Goal: Transaction & Acquisition: Purchase product/service

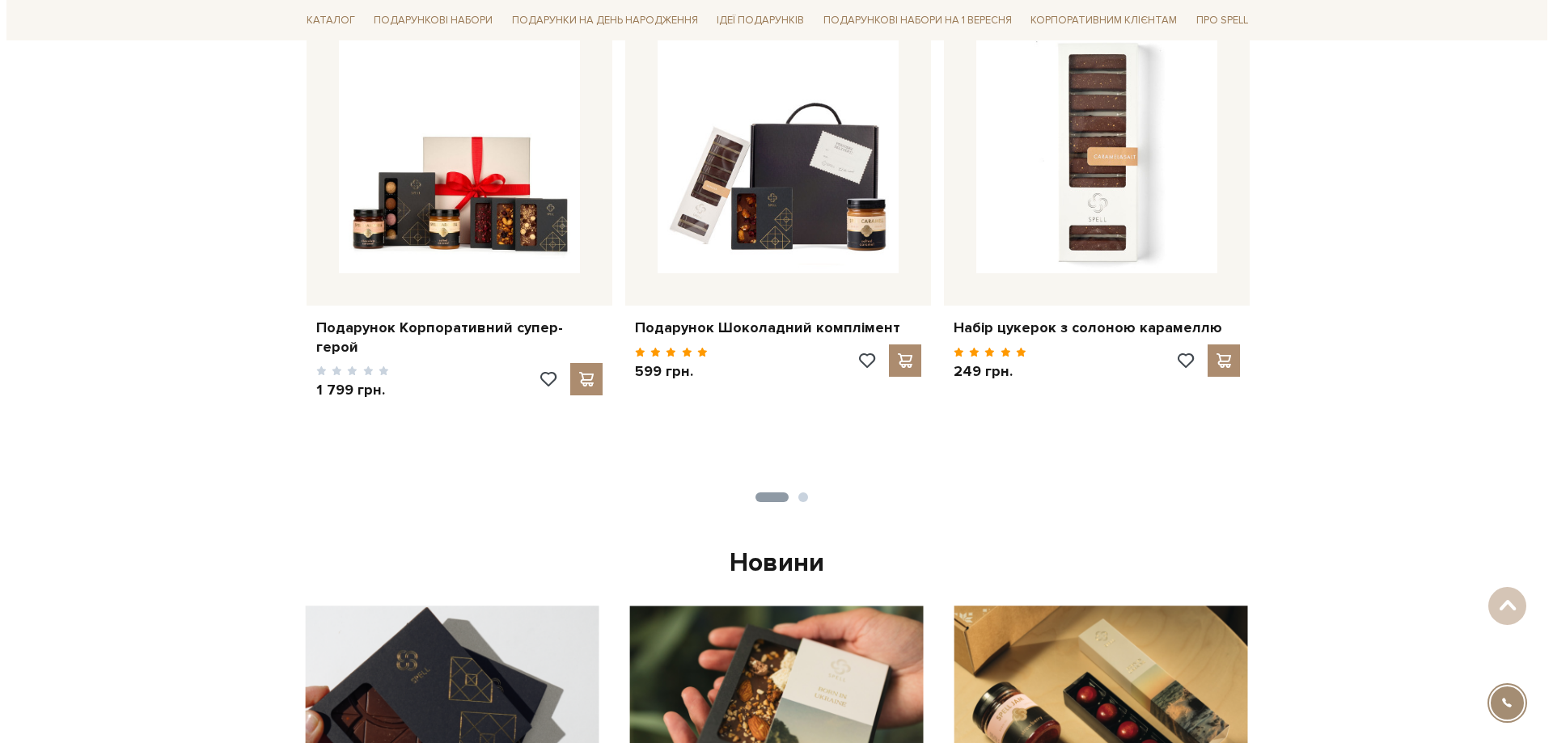
scroll to position [485, 0]
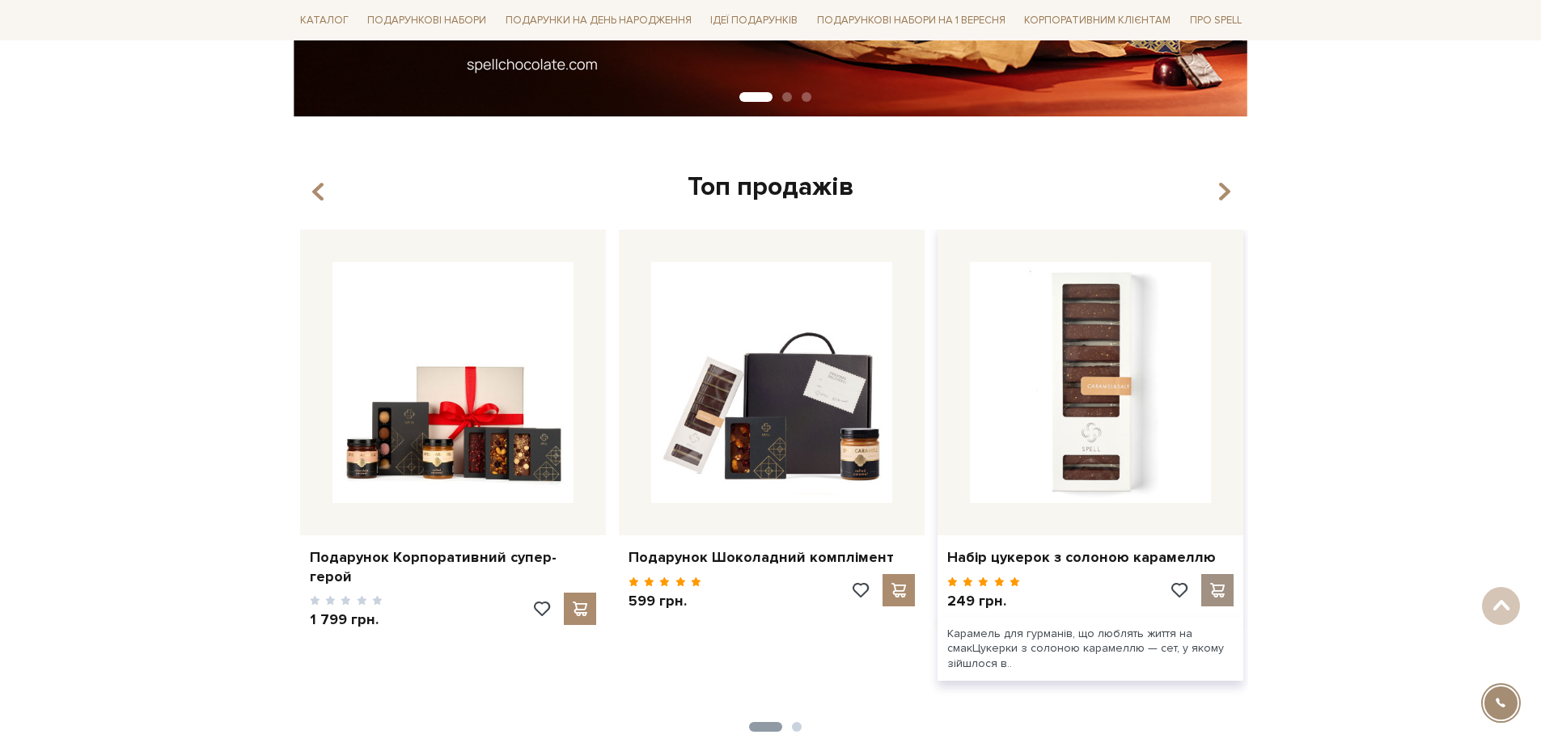
click at [1215, 588] on span at bounding box center [1217, 590] width 20 height 15
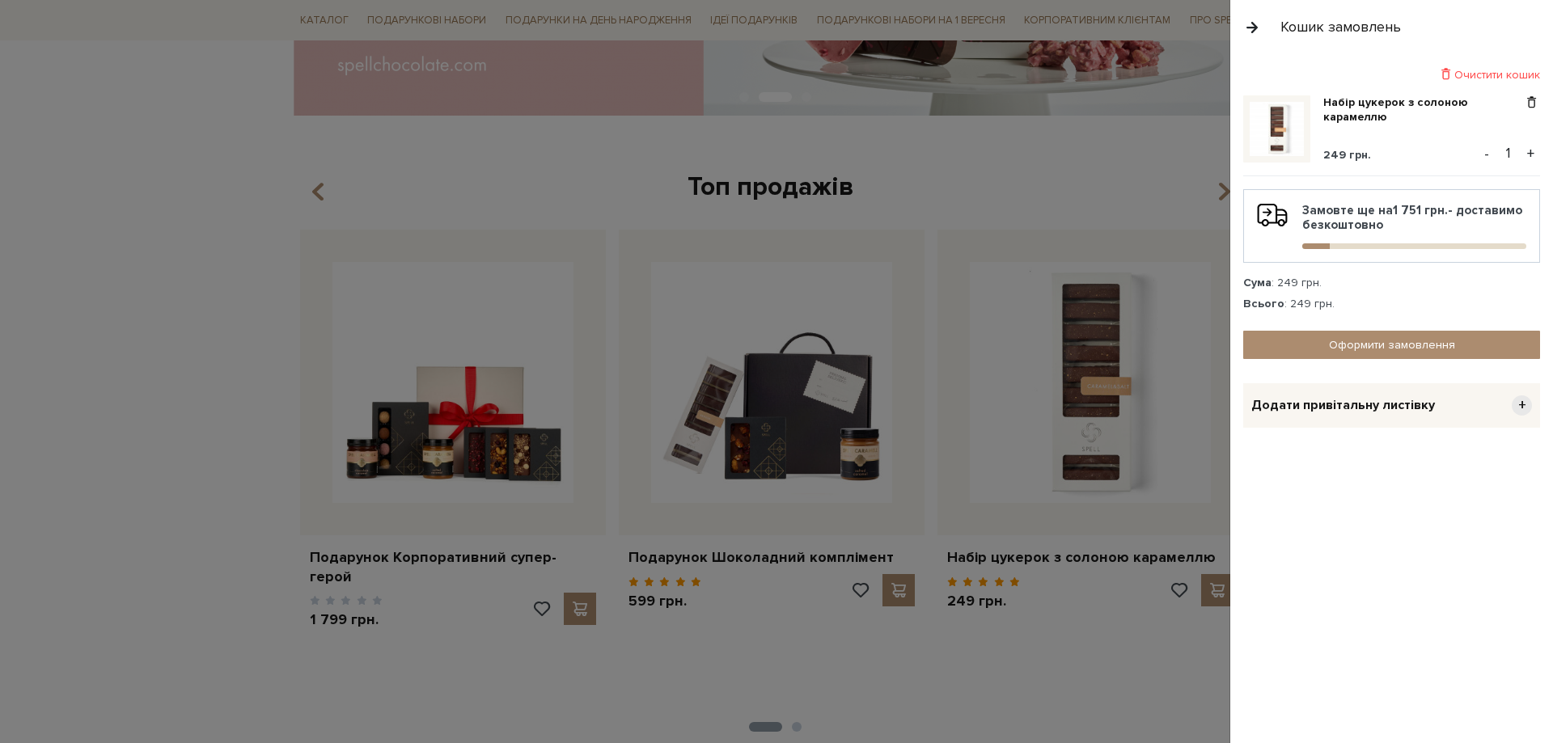
click at [1337, 400] on span "Додати привітальну листівку" at bounding box center [1343, 405] width 184 height 17
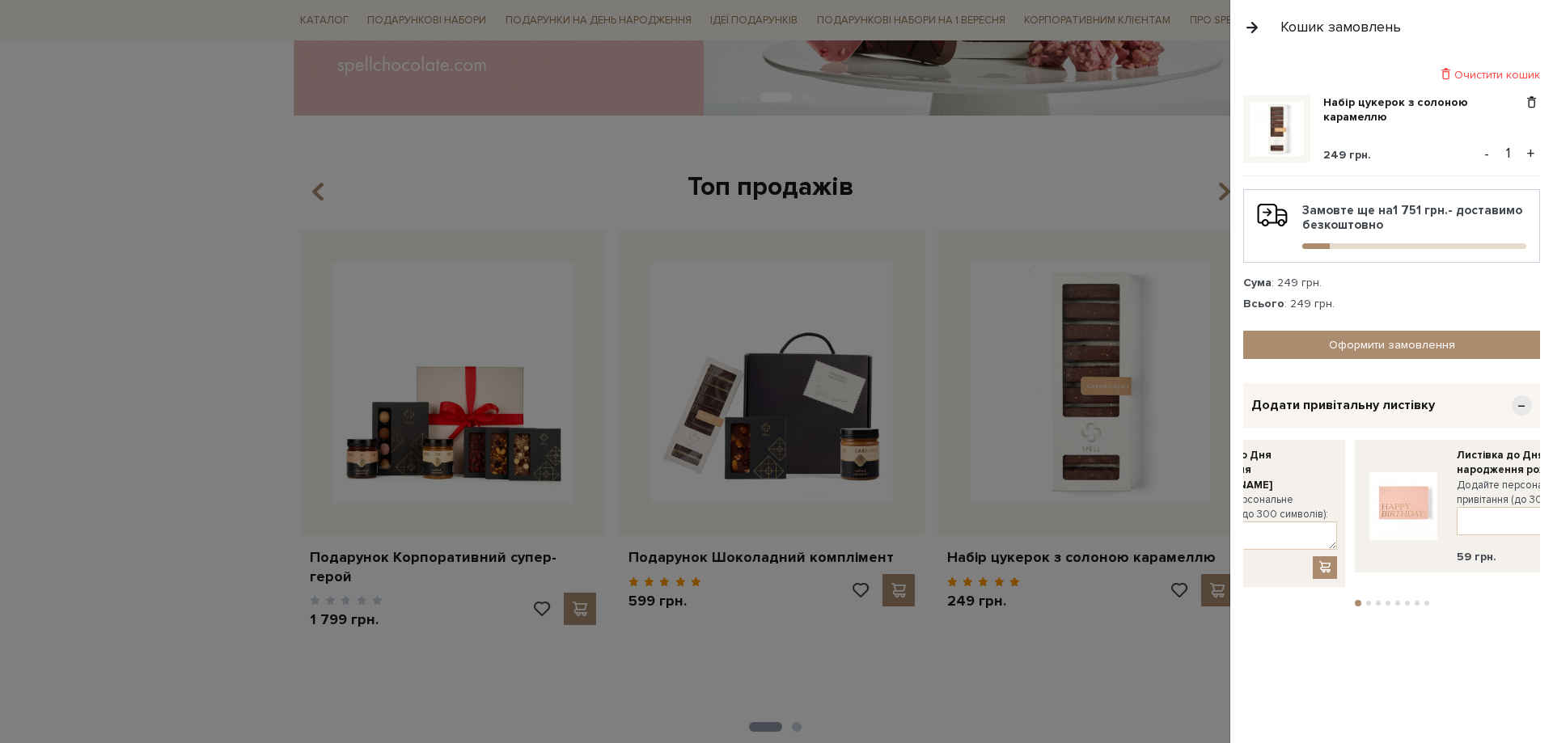
drag, startPoint x: 1404, startPoint y: 492, endPoint x: 1157, endPoint y: 502, distance: 247.8
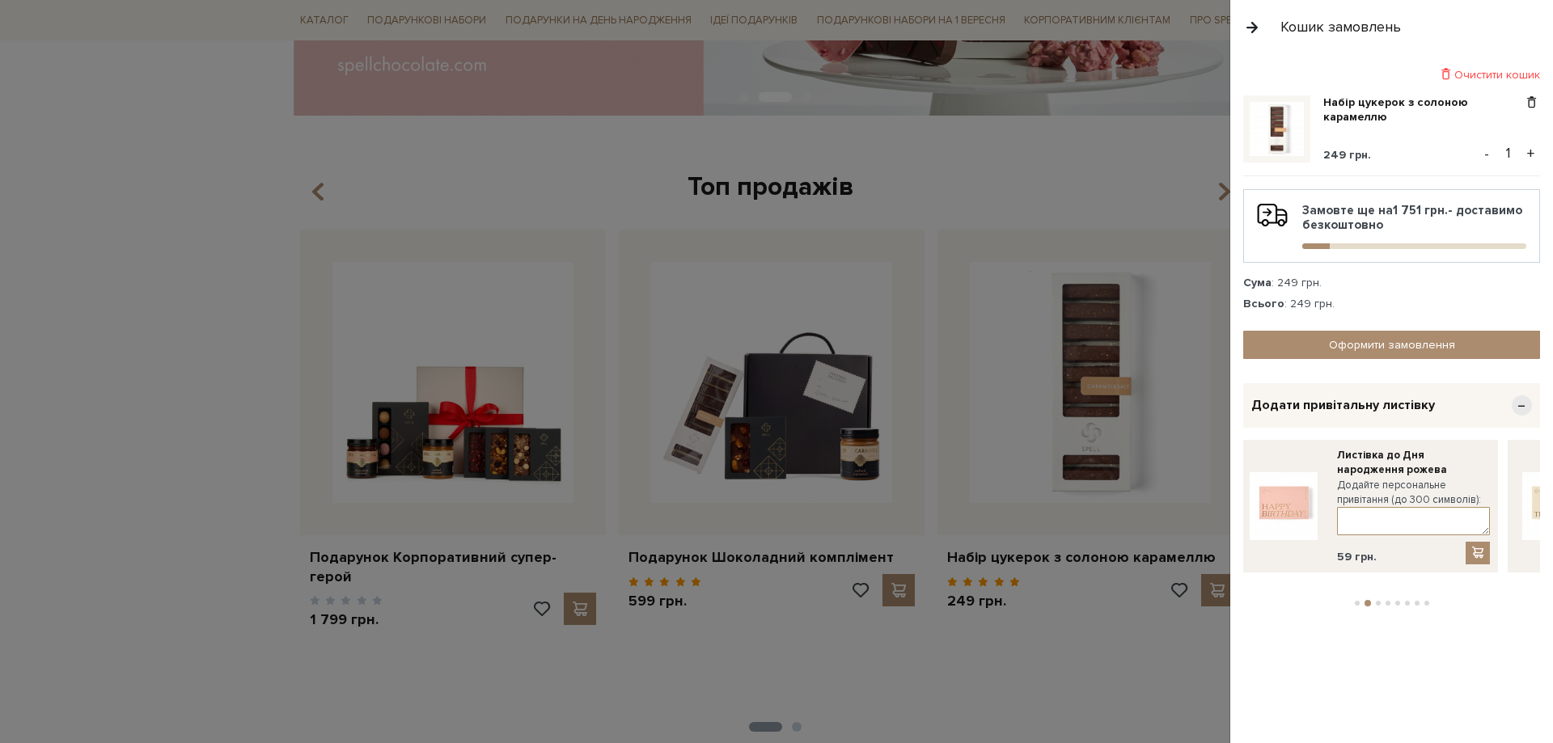
drag, startPoint x: 1437, startPoint y: 511, endPoint x: 1213, endPoint y: 520, distance: 224.3
drag, startPoint x: 1393, startPoint y: 523, endPoint x: 1240, endPoint y: 531, distance: 153.1
click at [1337, 529] on div "Листівка-вдячність шампань Додайте персональне привітання (до 300 символів): 59…" at bounding box center [1413, 506] width 153 height 116
drag, startPoint x: 1294, startPoint y: 528, endPoint x: 1274, endPoint y: 528, distance: 20.2
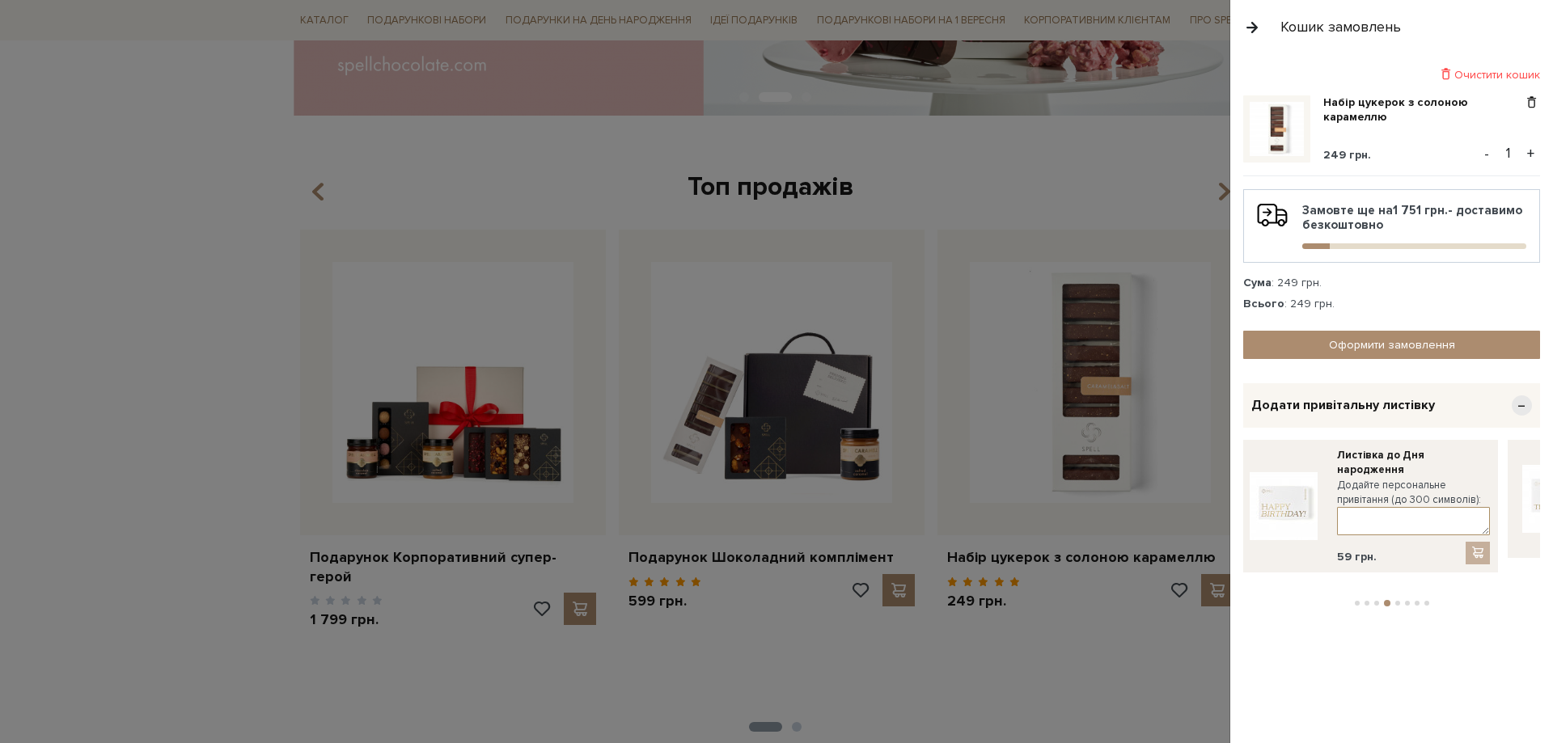
click at [1337, 528] on textarea at bounding box center [1413, 521] width 153 height 28
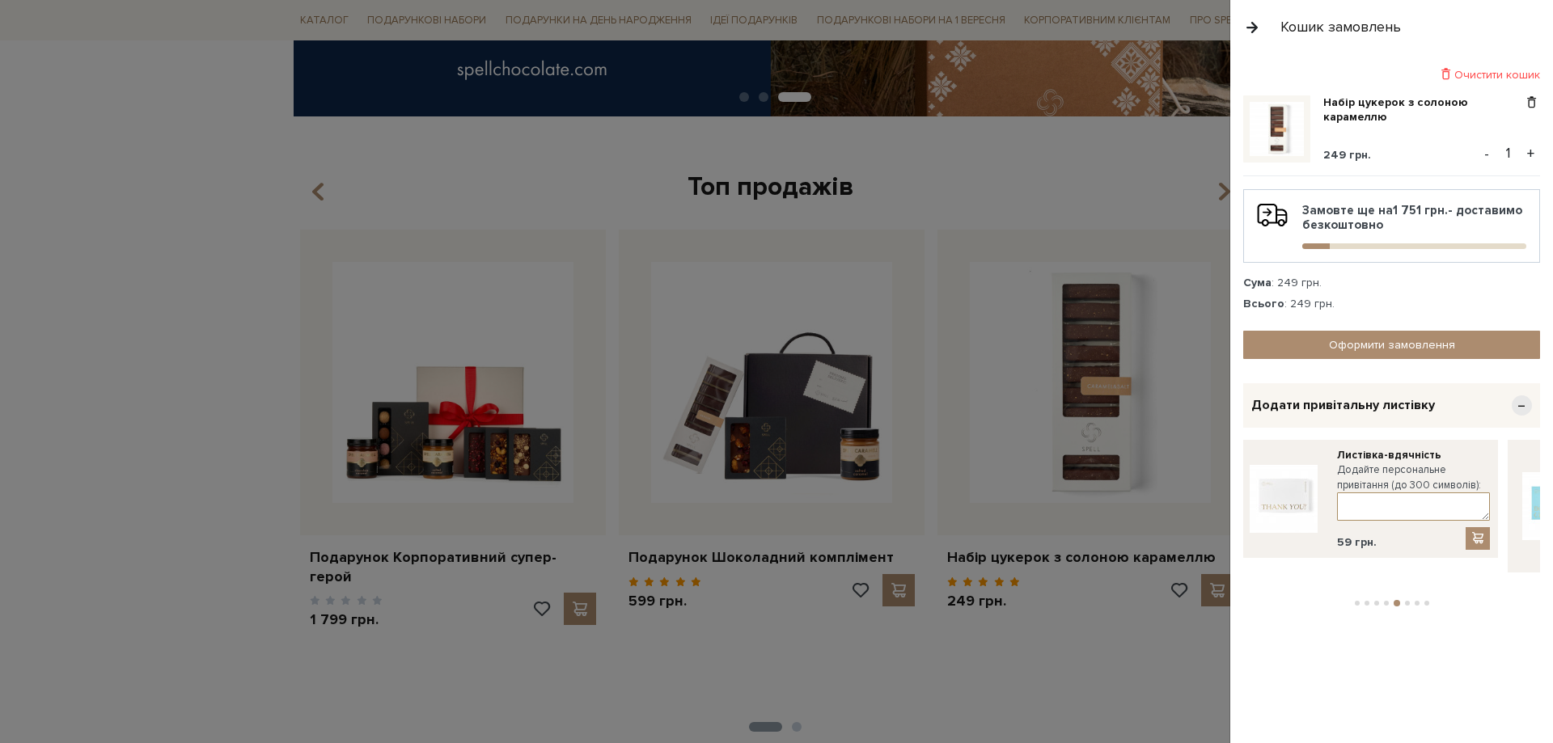
drag, startPoint x: 1446, startPoint y: 503, endPoint x: 1299, endPoint y: 516, distance: 147.0
click at [1337, 515] on textarea at bounding box center [1413, 507] width 153 height 28
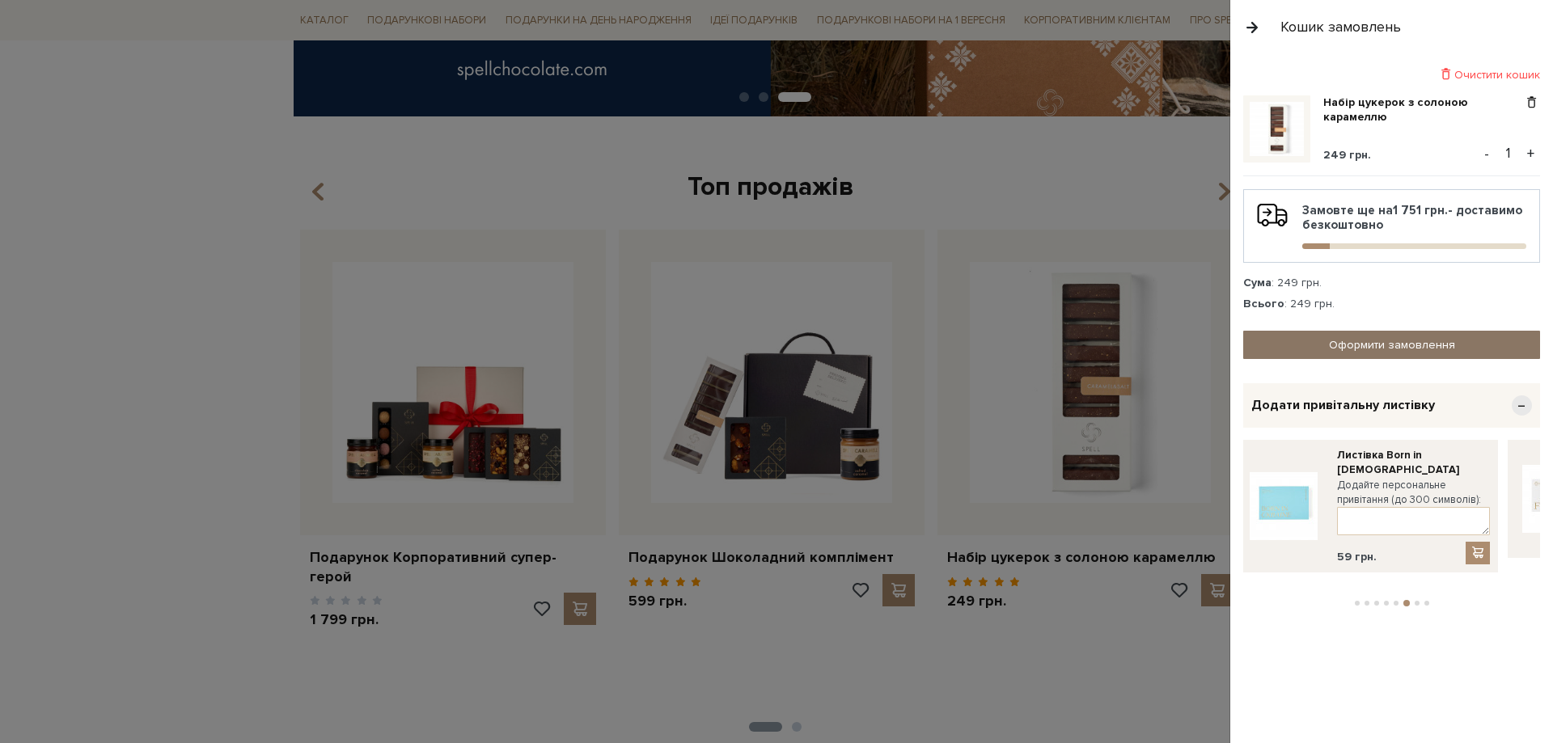
click at [1357, 345] on link "Оформити замовлення" at bounding box center [1391, 345] width 297 height 28
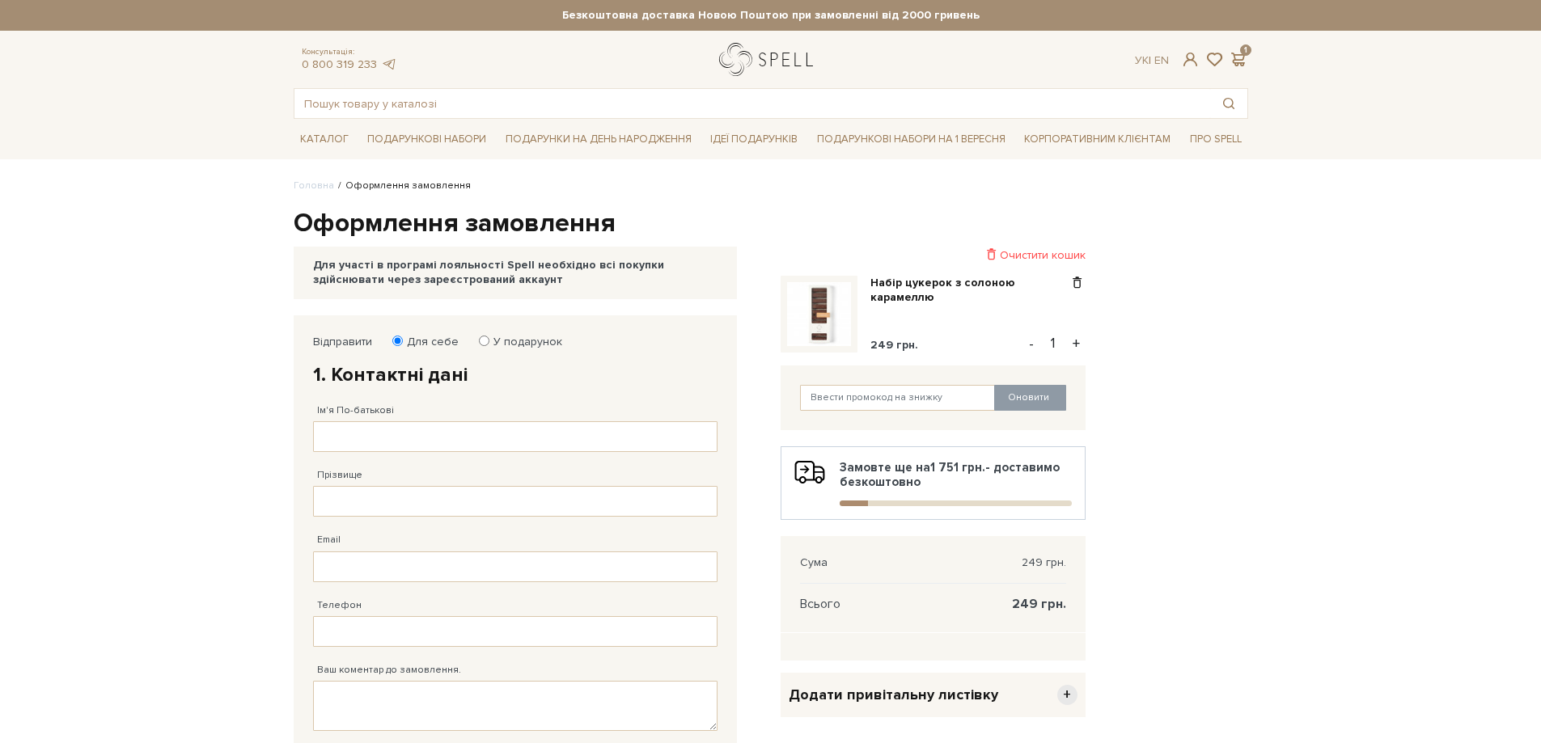
click at [756, 57] on link "logo" at bounding box center [769, 59] width 101 height 33
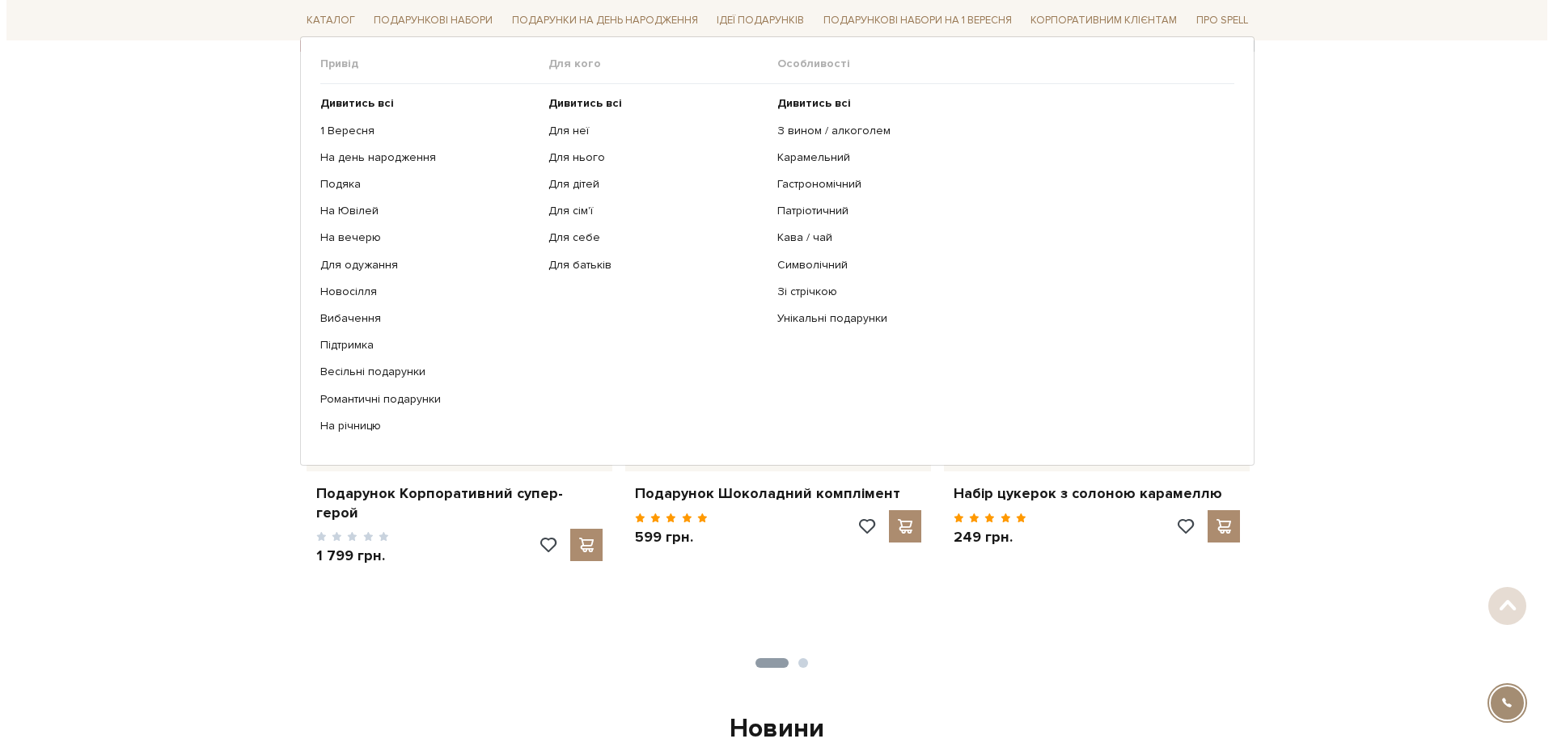
scroll to position [728, 0]
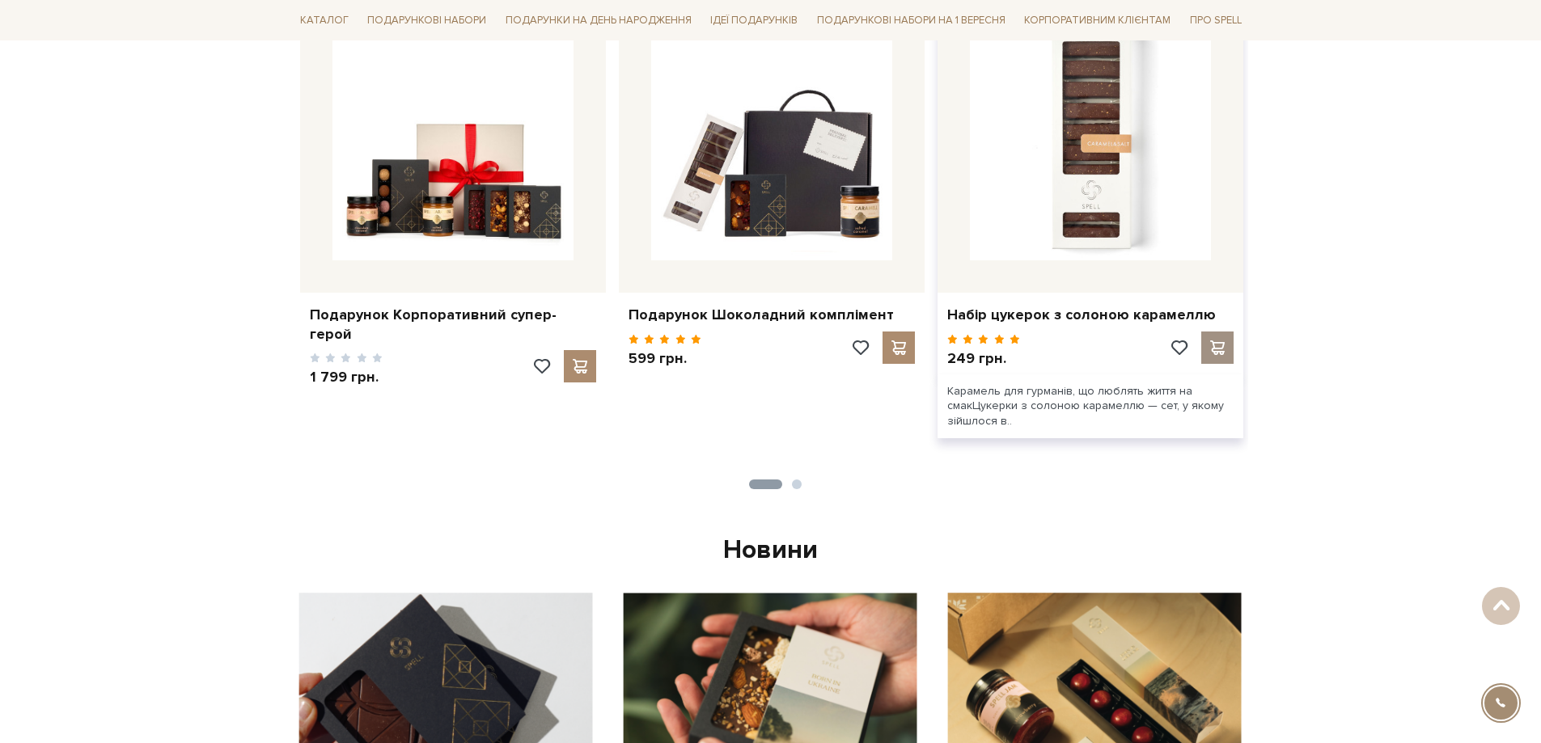
click at [1205, 354] on div at bounding box center [1217, 348] width 32 height 32
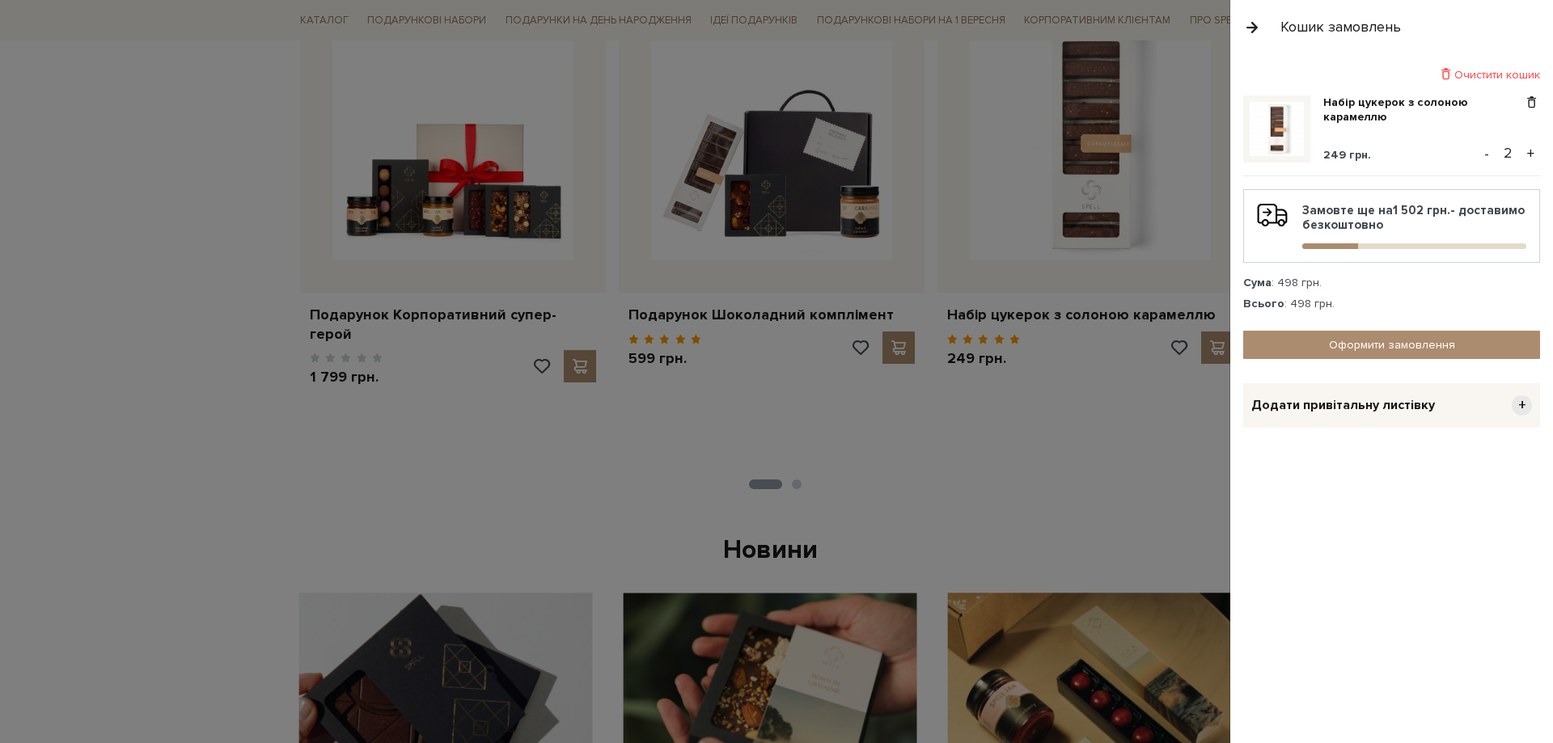
click at [1531, 152] on button "+" at bounding box center [1531, 154] width 19 height 24
click at [1530, 152] on button "+" at bounding box center [1531, 154] width 19 height 24
click at [1529, 152] on button "+" at bounding box center [1531, 154] width 19 height 24
click at [1421, 345] on link "Оформити замовлення" at bounding box center [1391, 345] width 297 height 28
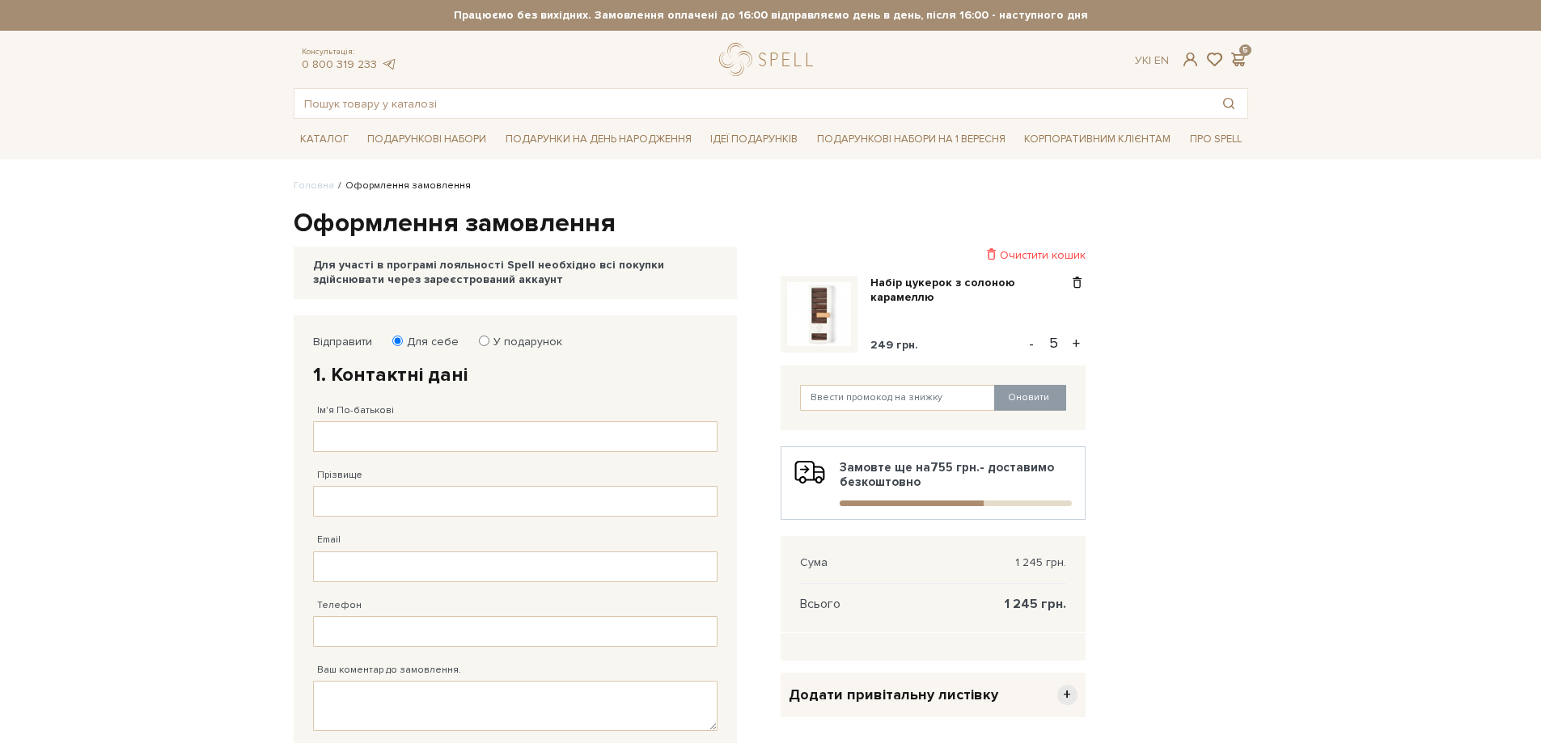
click at [395, 440] on input "Ім'я По-батькові" at bounding box center [515, 436] width 404 height 31
type input "[PERSON_NAME]"
type input "Titov"
type input "[EMAIL_ADDRESS][DOMAIN_NAME]"
type input "[PHONE_NUMBER]"
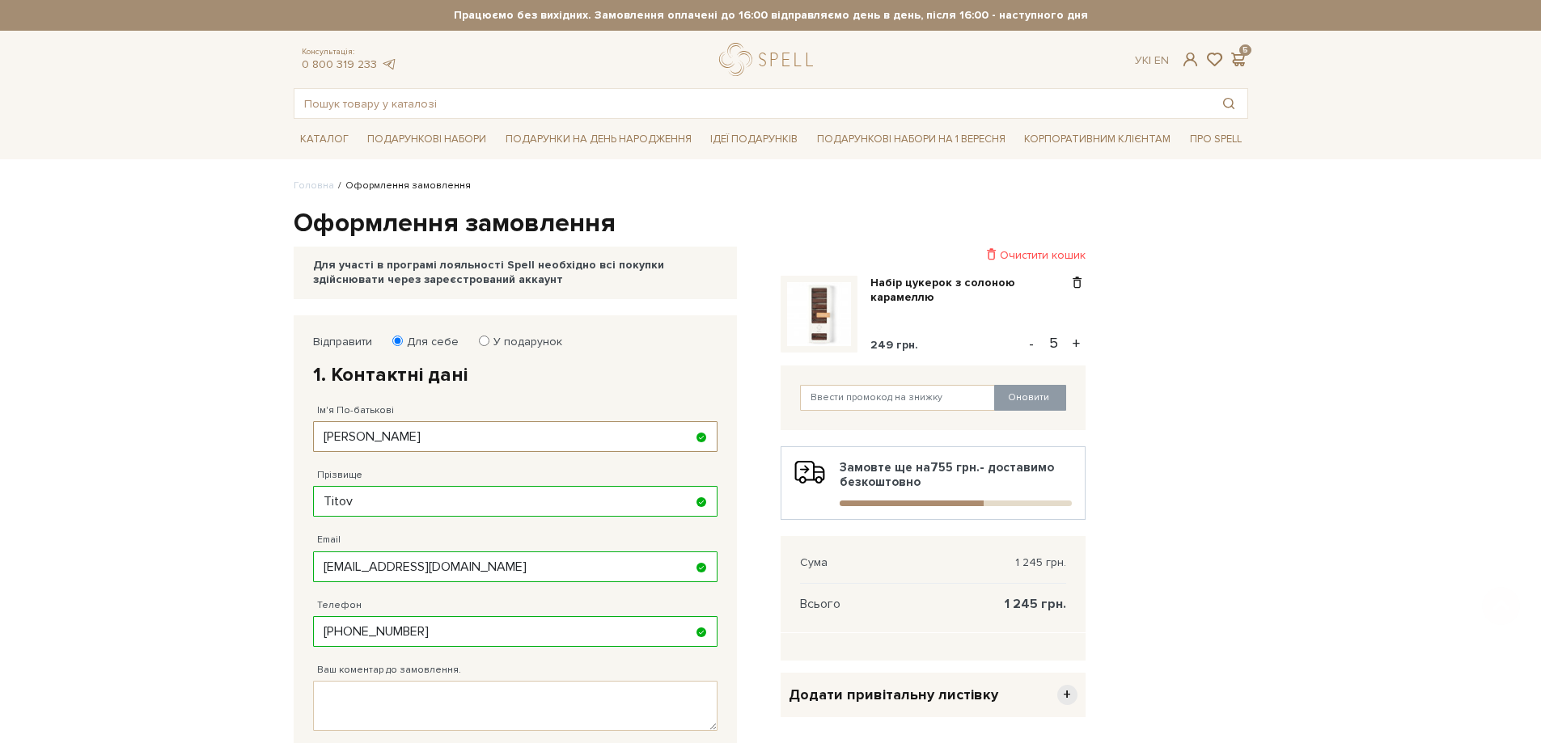
scroll to position [404, 0]
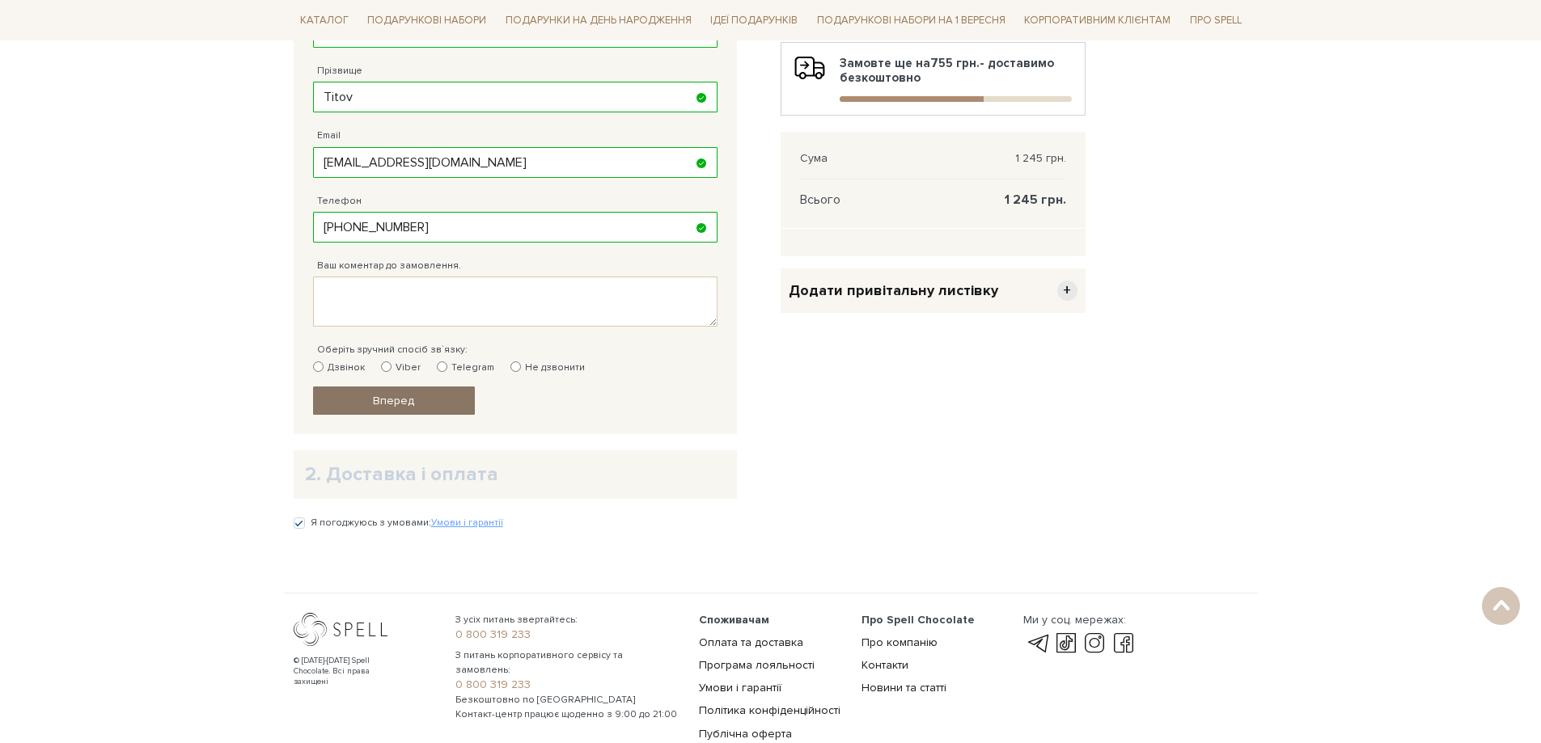
click at [406, 405] on span "Вперед" at bounding box center [393, 401] width 41 height 14
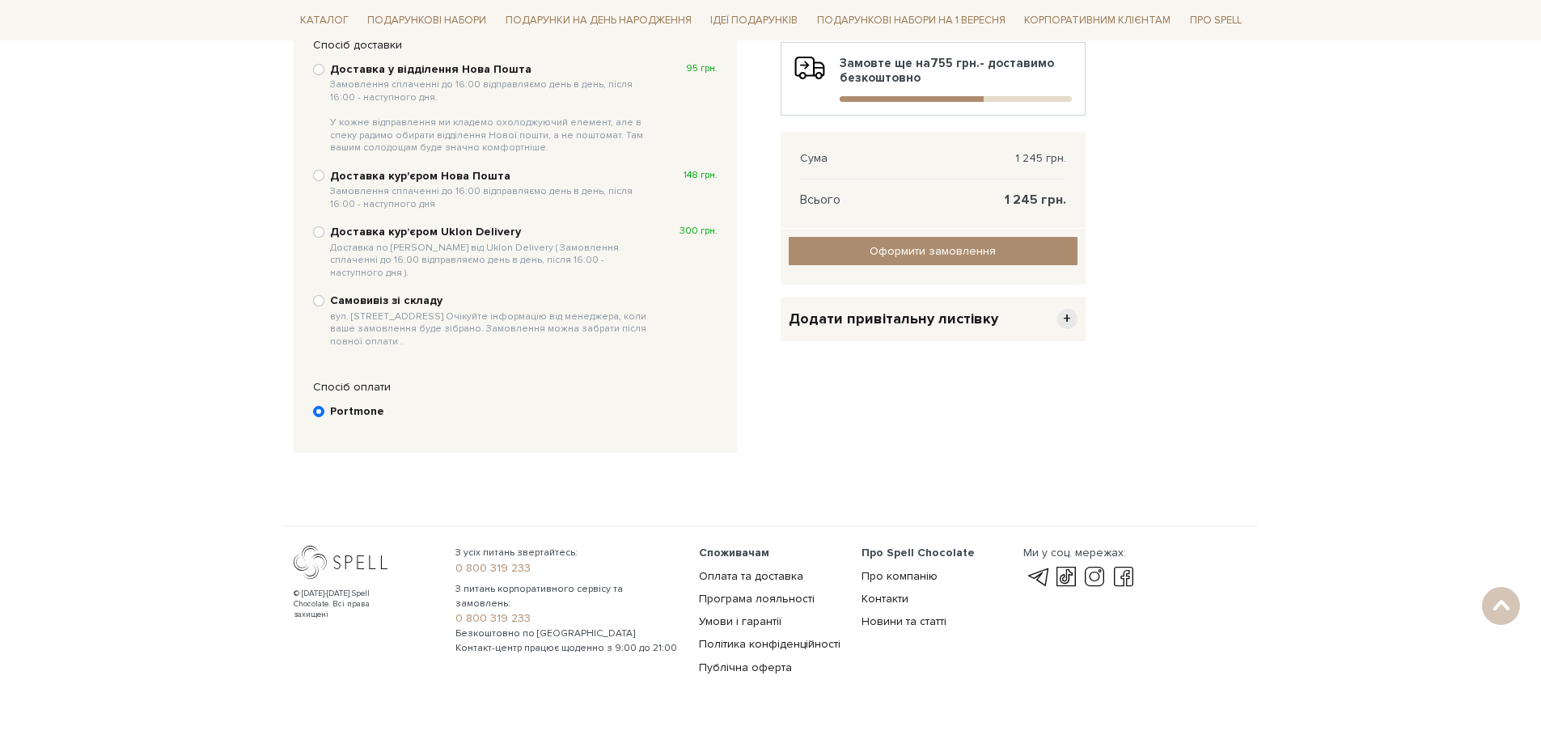
scroll to position [315, 0]
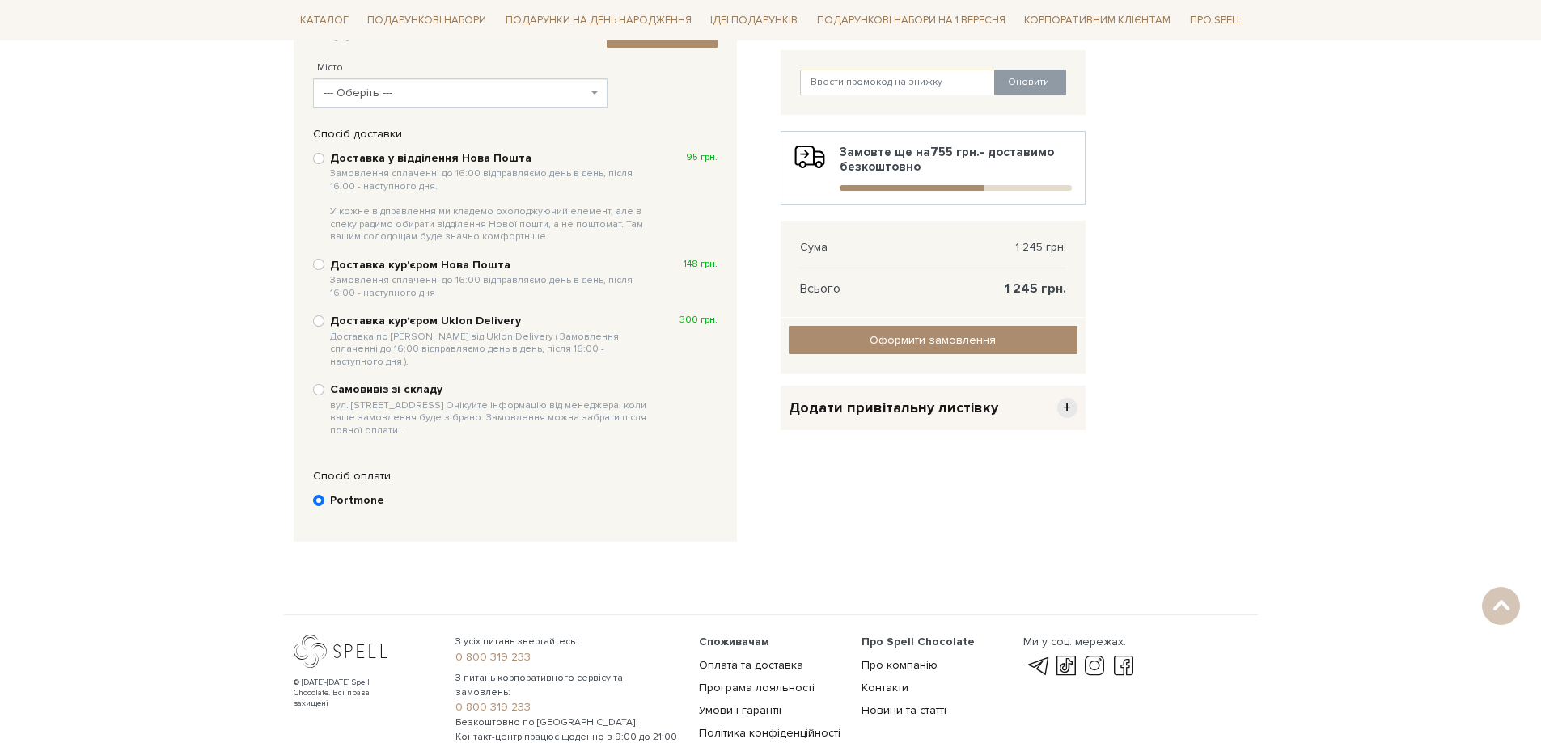
click at [418, 87] on span "--- Оберіть ---" at bounding box center [456, 93] width 265 height 16
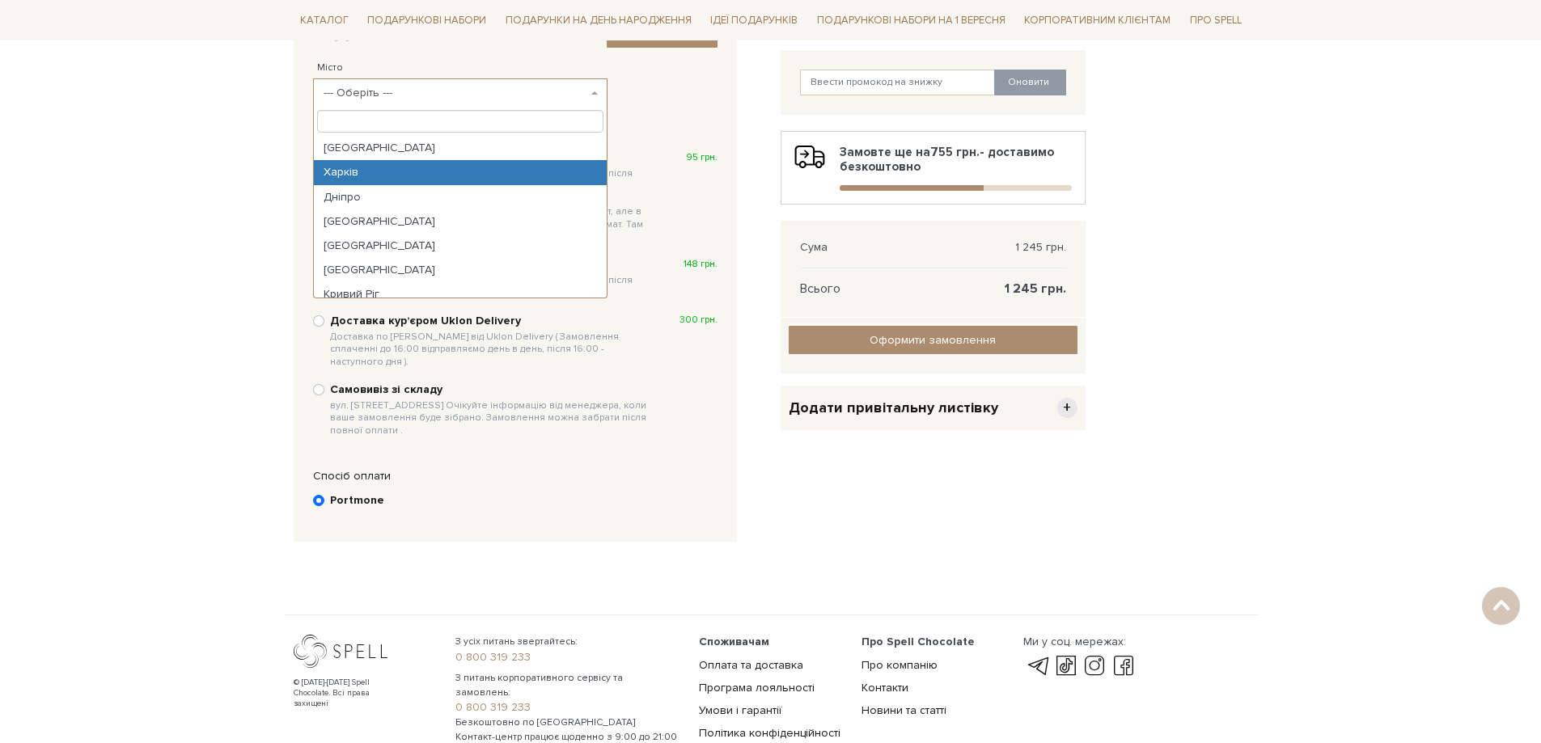
select select "Харків"
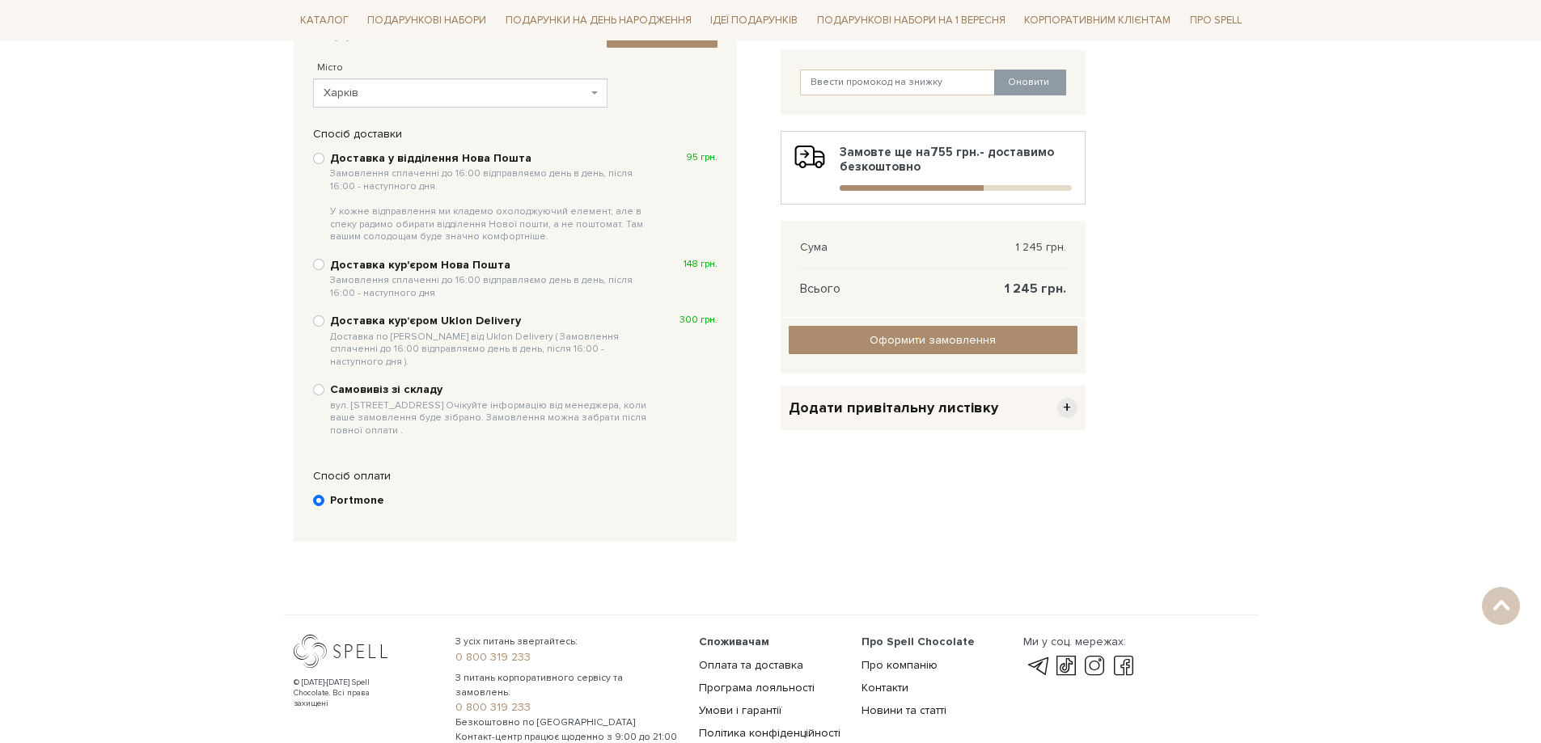
scroll to position [0, 0]
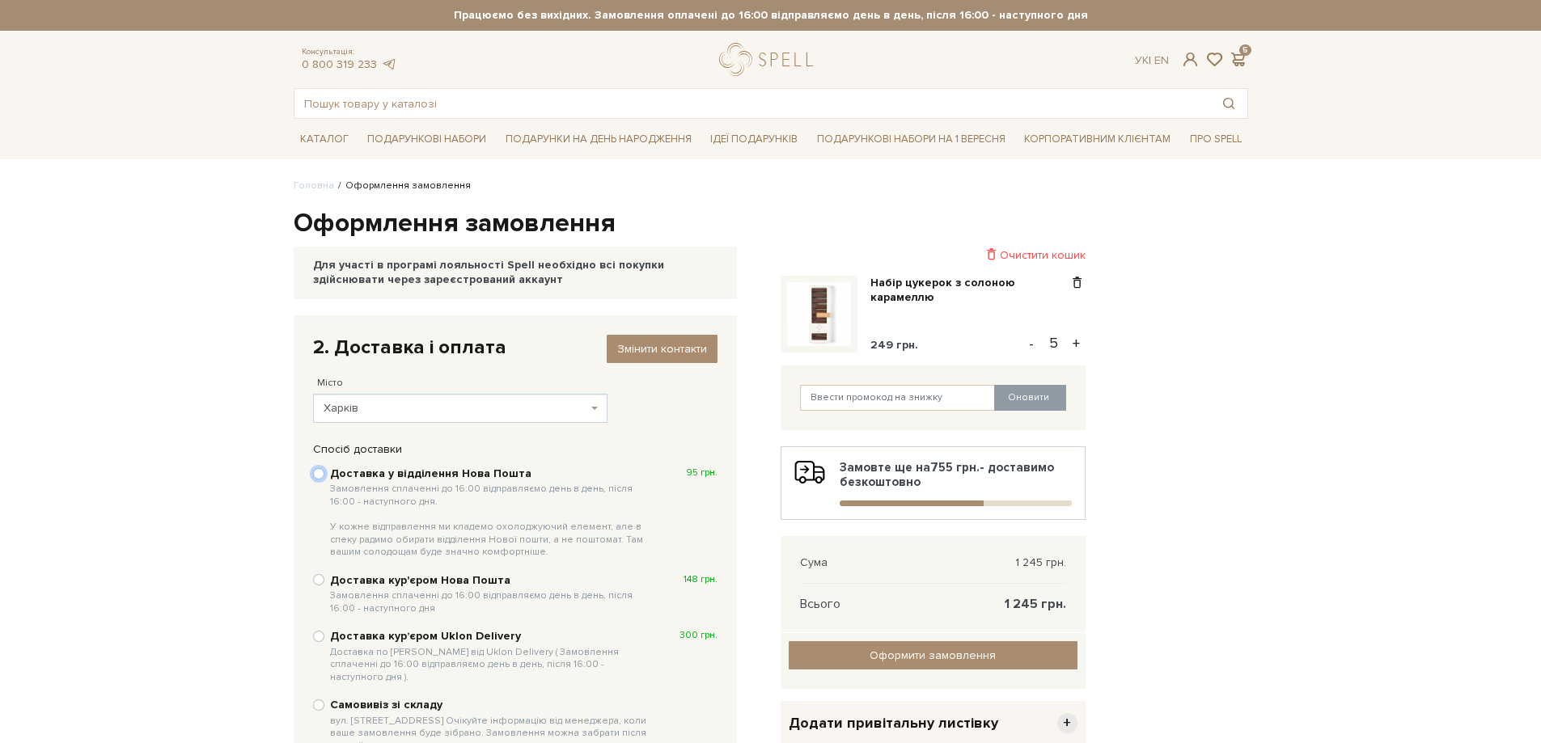
click at [318, 476] on input "Доставка у відділення Нова Пошта Замовлення сплаченні до 16:00 відправляємо ден…" at bounding box center [318, 473] width 11 height 11
radio input "true"
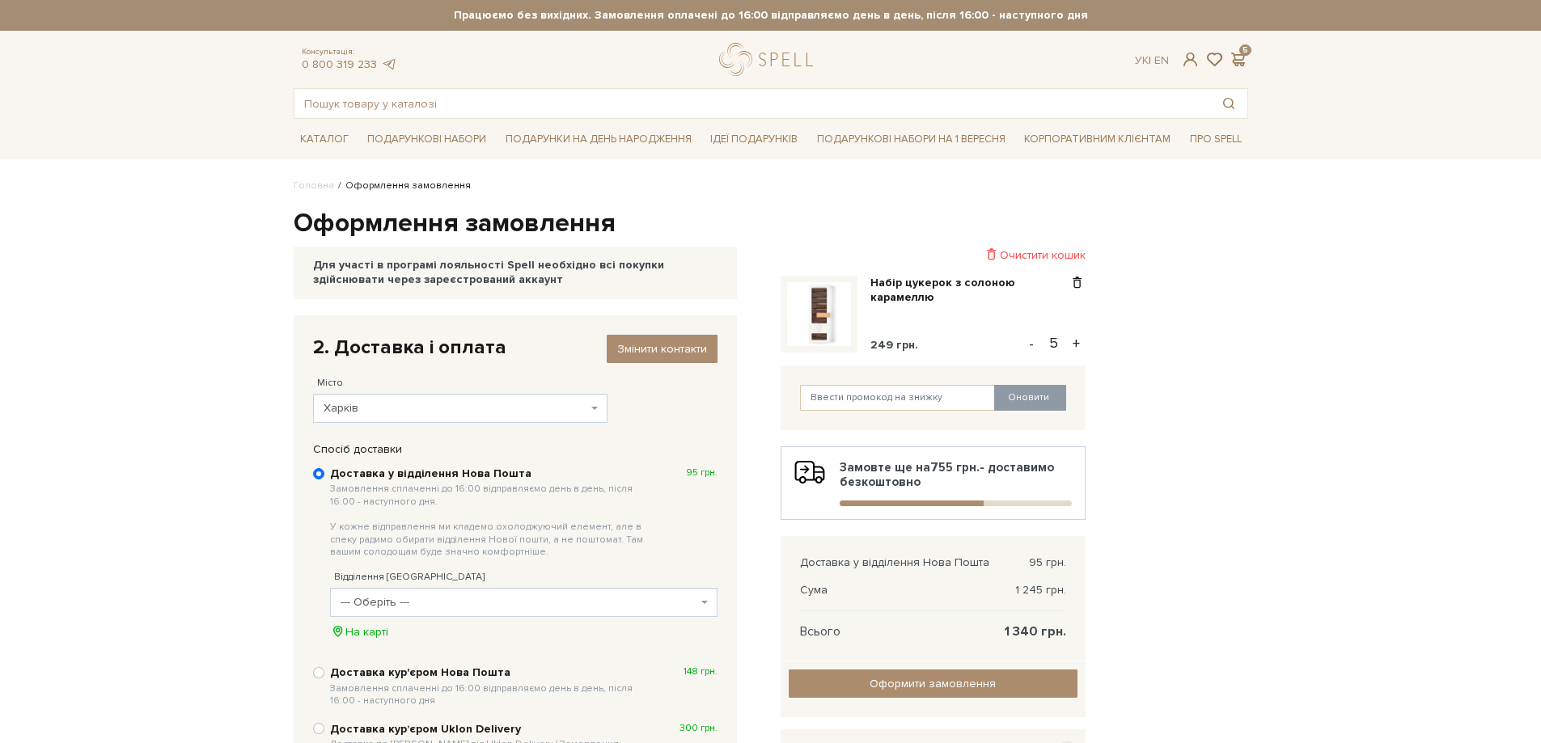
scroll to position [162, 0]
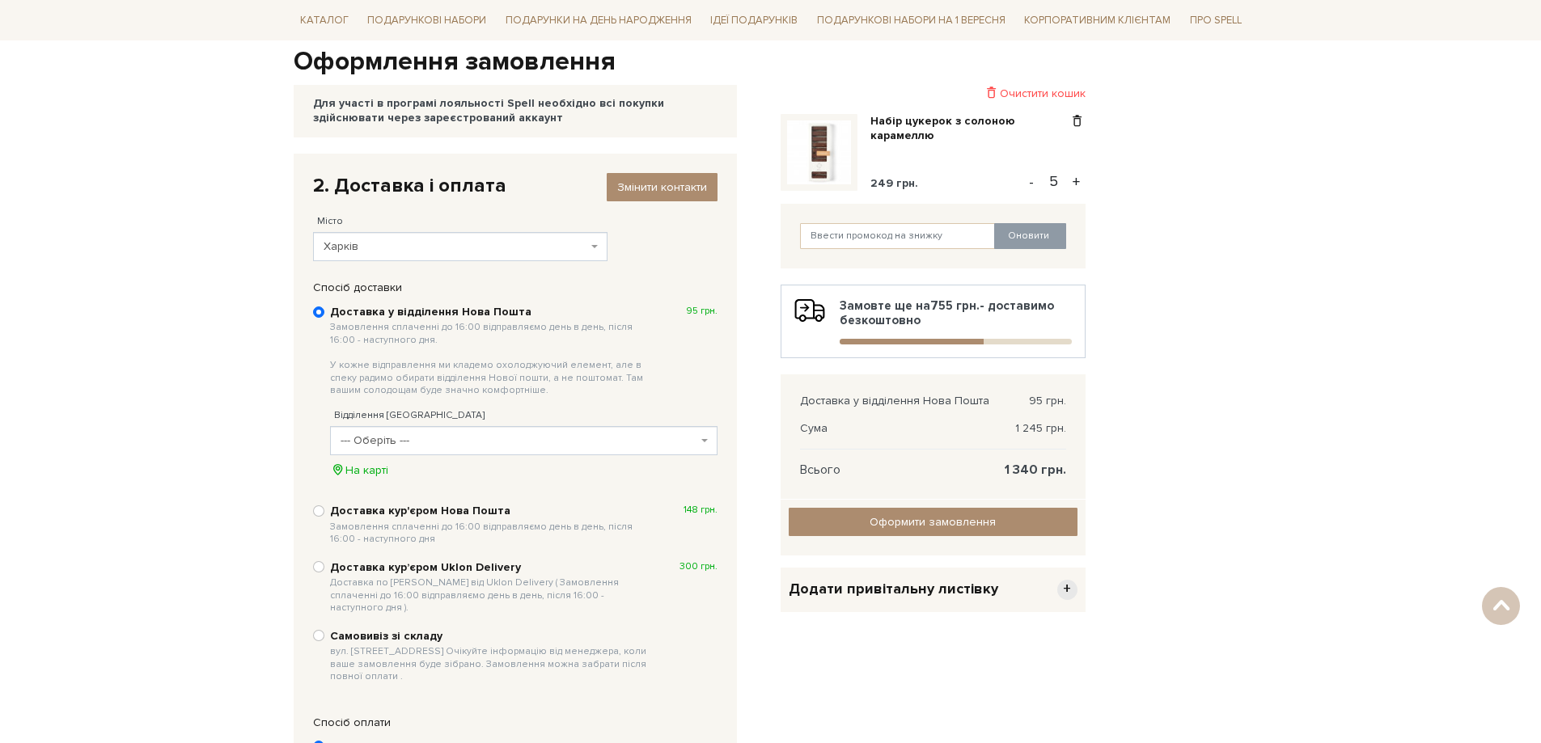
click at [394, 443] on span "--- Оберіть ---" at bounding box center [519, 441] width 357 height 16
